Goal: Information Seeking & Learning: Learn about a topic

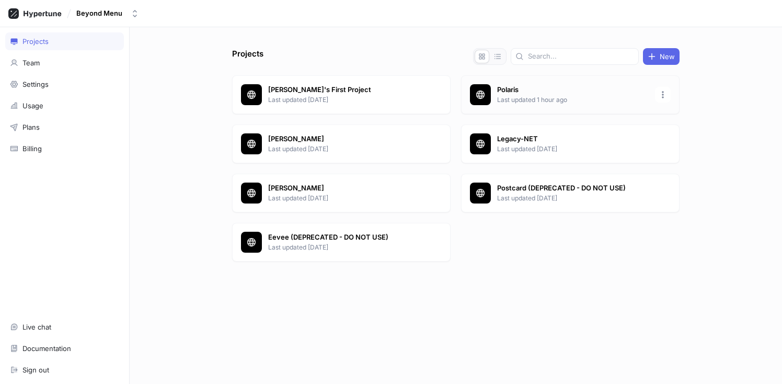
click at [576, 94] on p "Polaris" at bounding box center [573, 90] width 152 height 10
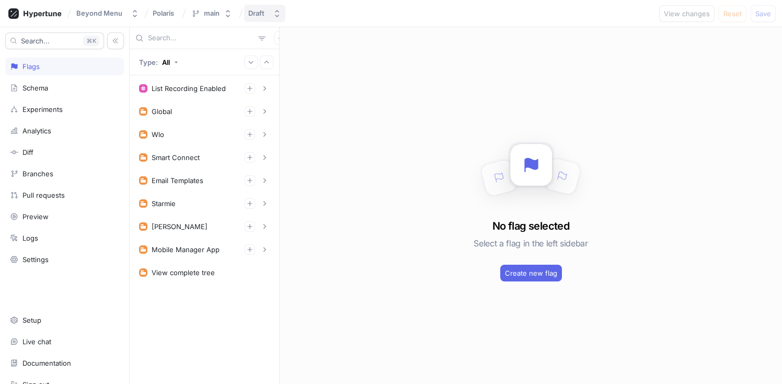
click at [266, 15] on div "Draft" at bounding box center [258, 13] width 20 height 9
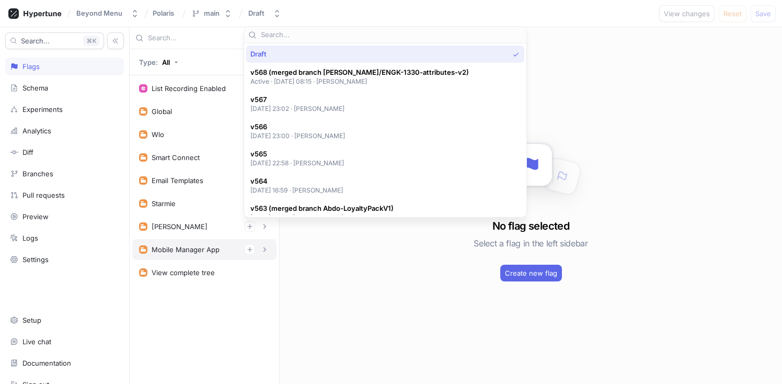
click at [187, 252] on div "Mobile Manager App" at bounding box center [186, 249] width 68 height 8
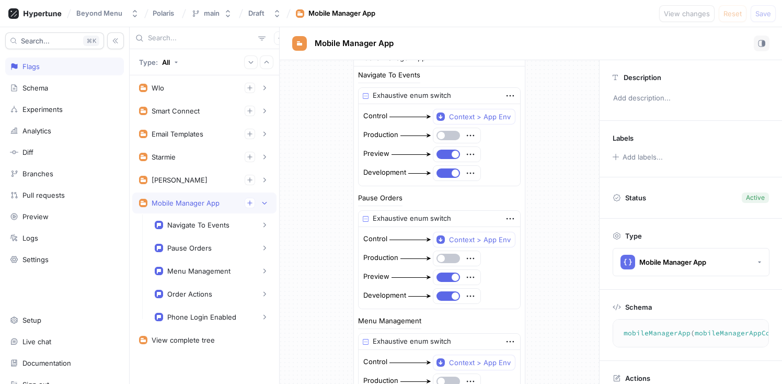
scroll to position [37, 0]
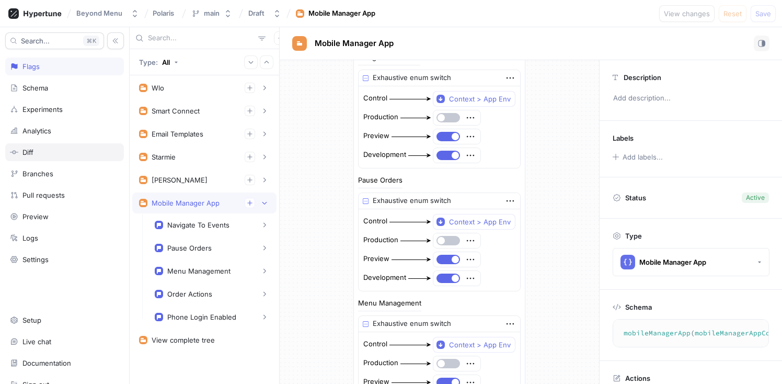
click at [44, 156] on div "Diff" at bounding box center [64, 152] width 109 height 8
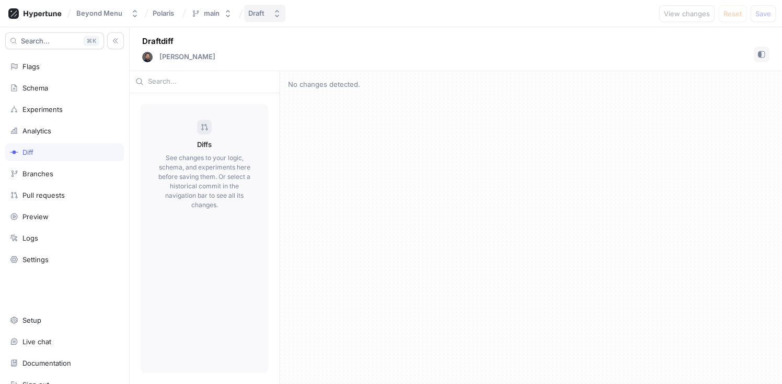
click at [265, 15] on div "Draft" at bounding box center [258, 13] width 20 height 9
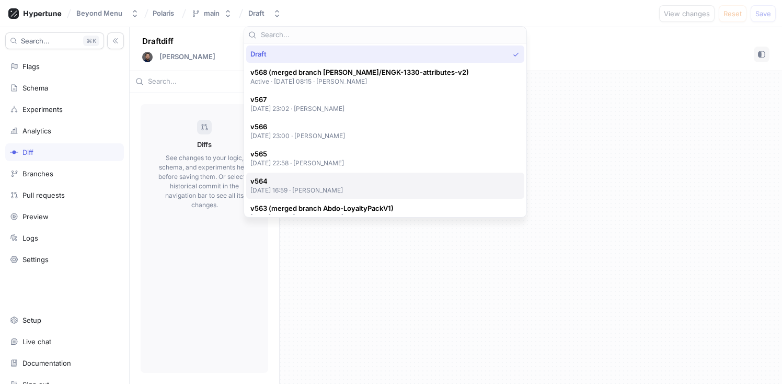
click at [343, 184] on span "v564" at bounding box center [296, 181] width 93 height 9
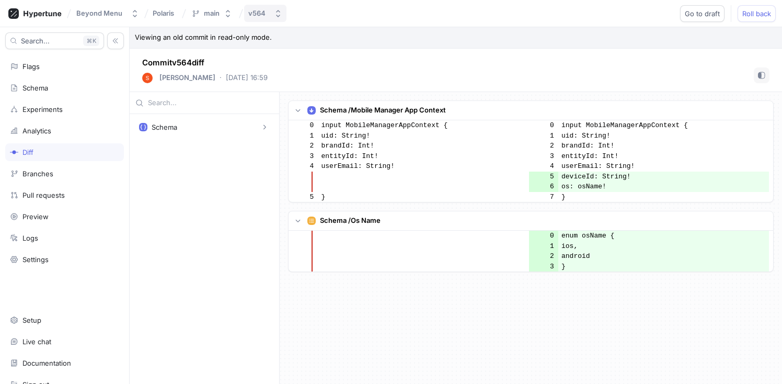
click at [272, 17] on button "v564" at bounding box center [265, 13] width 42 height 17
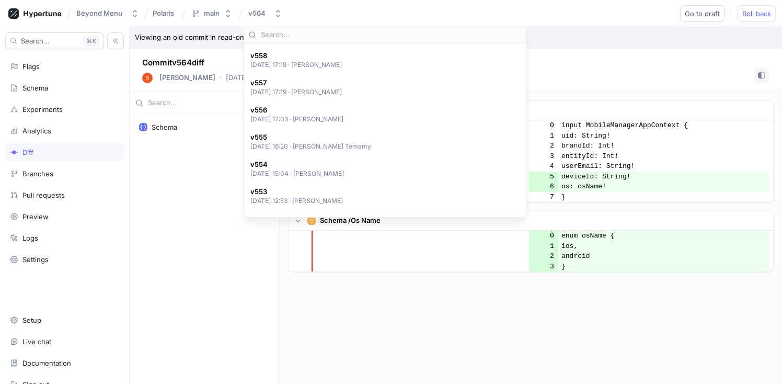
scroll to position [292, 0]
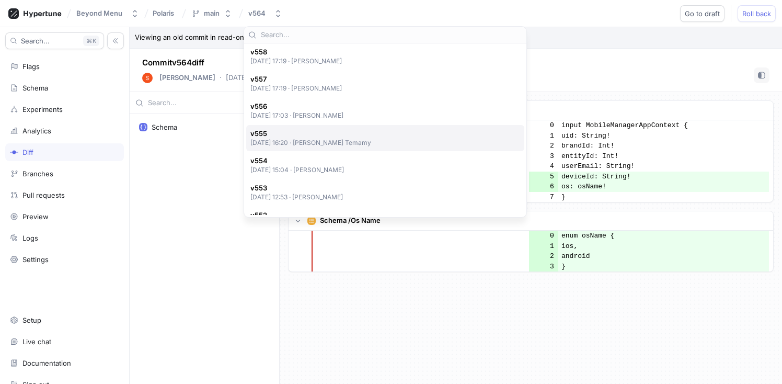
click at [376, 135] on div "v555 [DATE] 16:20 ‧ [PERSON_NAME] Temamy" at bounding box center [382, 138] width 265 height 18
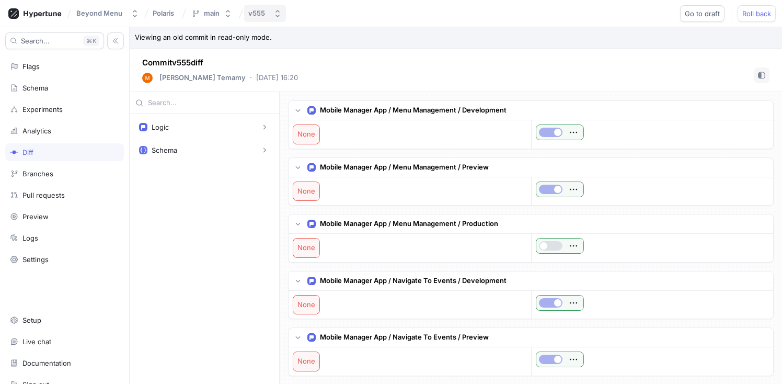
click at [279, 15] on icon "button" at bounding box center [277, 13] width 8 height 8
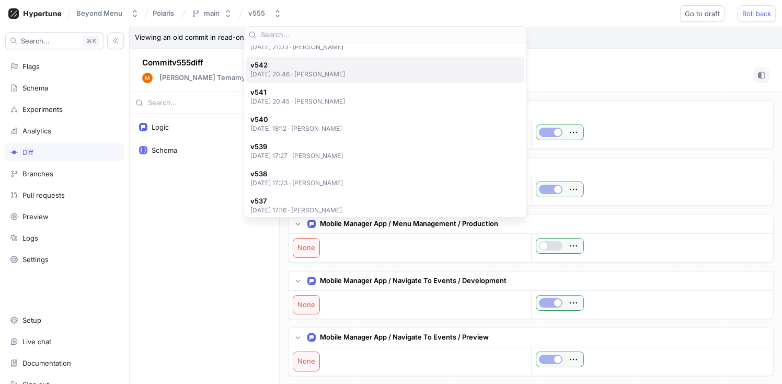
scroll to position [735, 0]
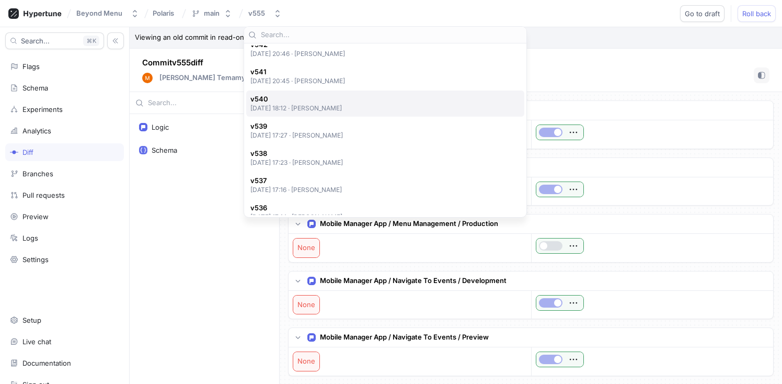
click at [342, 104] on p "[DATE] 18:12 ‧ [PERSON_NAME]" at bounding box center [296, 108] width 92 height 9
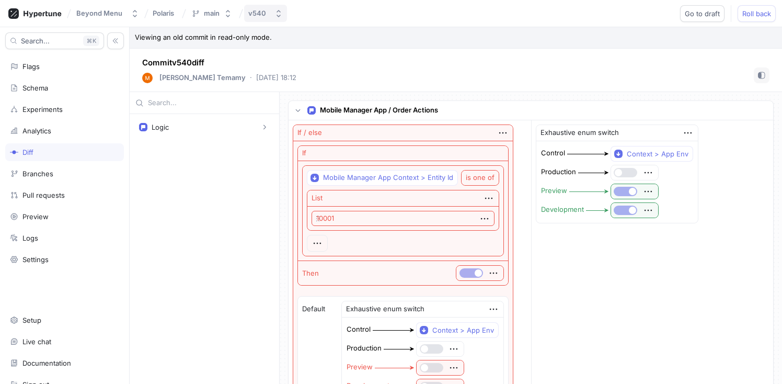
click at [268, 17] on div "v540" at bounding box center [259, 13] width 22 height 9
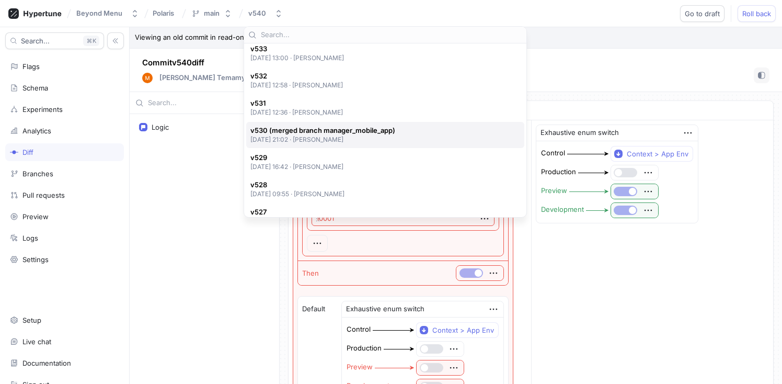
scroll to position [976, 0]
click at [375, 130] on span "v530 (merged branch manager_mobile_app)" at bounding box center [322, 129] width 145 height 9
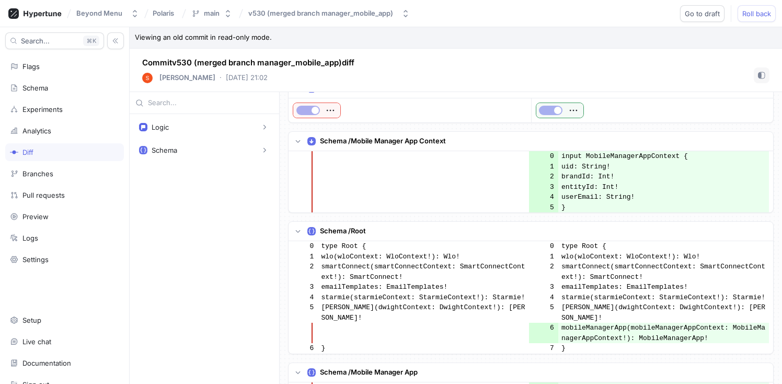
scroll to position [745, 0]
